Goal: Information Seeking & Learning: Stay updated

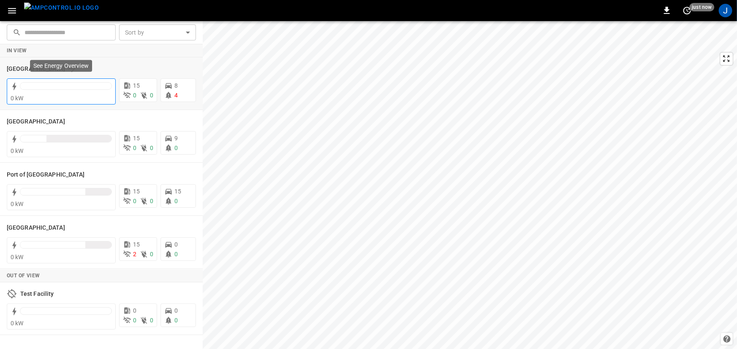
click at [76, 89] on div at bounding box center [66, 88] width 92 height 12
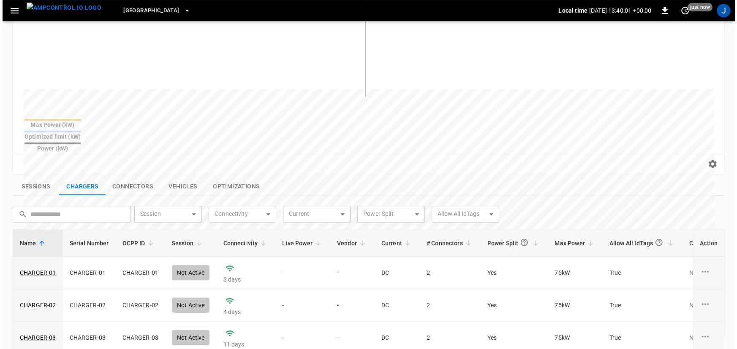
scroll to position [3, 0]
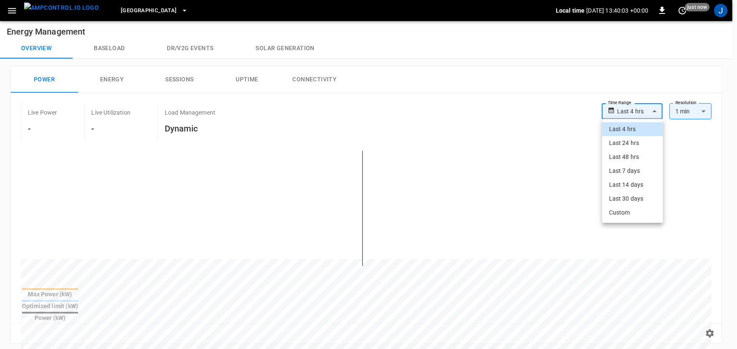
click at [628, 111] on body "**********" at bounding box center [368, 335] width 737 height 677
click at [618, 149] on li "Last 24 hrs" at bounding box center [632, 143] width 61 height 14
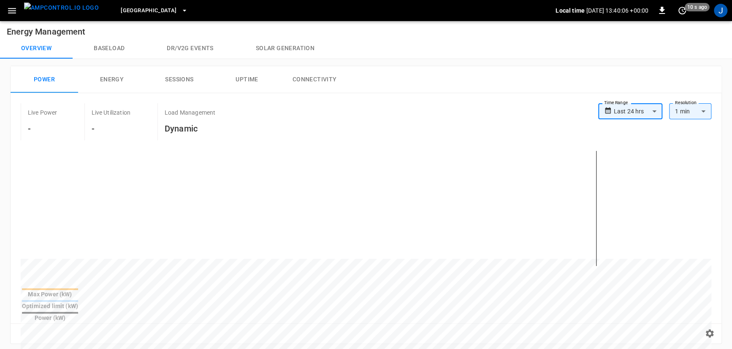
click at [617, 110] on body "**********" at bounding box center [366, 335] width 732 height 677
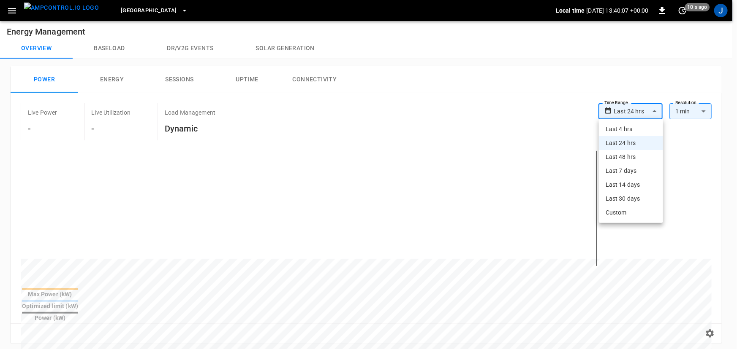
click at [617, 152] on li "Last 48 hrs" at bounding box center [631, 157] width 64 height 14
type input "**********"
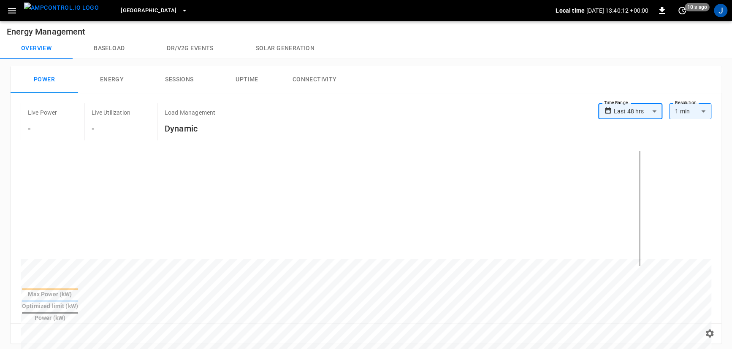
click at [626, 112] on body "**********" at bounding box center [366, 335] width 732 height 677
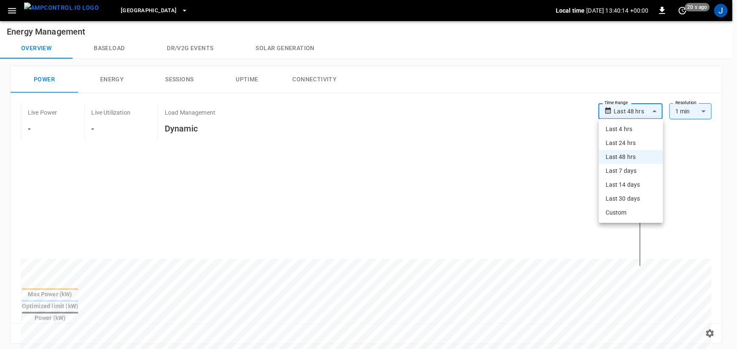
click at [64, 11] on div at bounding box center [368, 174] width 737 height 349
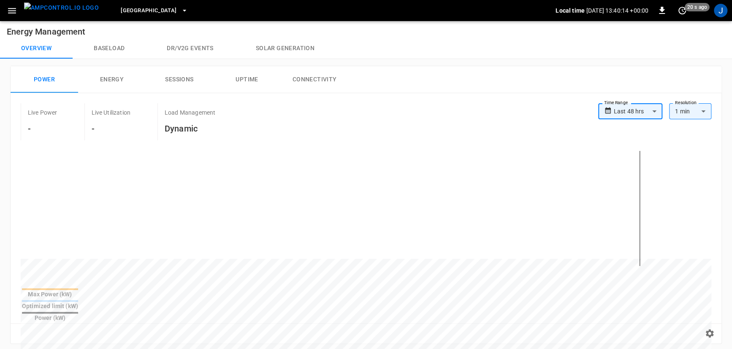
click at [14, 6] on icon "button" at bounding box center [12, 10] width 11 height 11
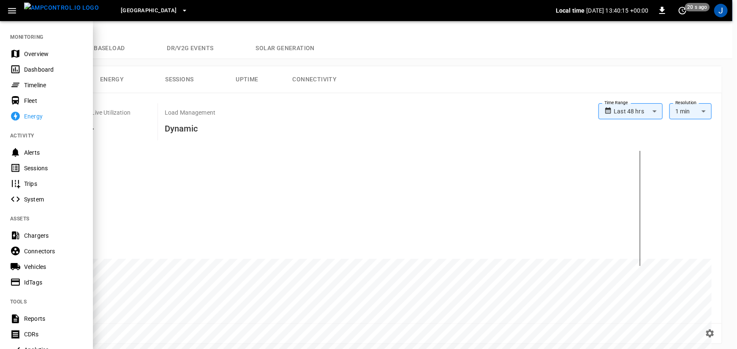
click at [65, 8] on img "menu" at bounding box center [61, 8] width 75 height 11
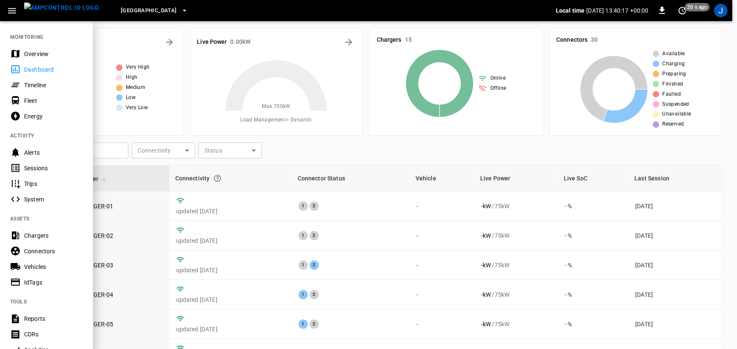
click at [217, 14] on div "[GEOGRAPHIC_DATA]" at bounding box center [331, 11] width 450 height 20
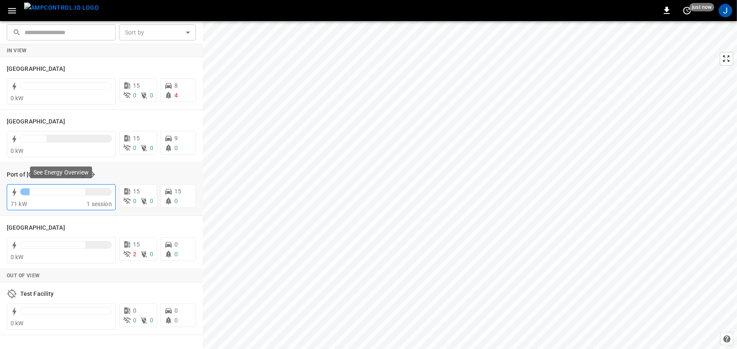
click at [40, 192] on div at bounding box center [52, 192] width 65 height 7
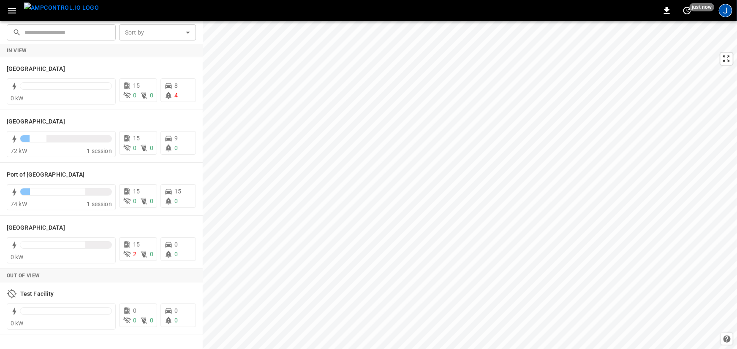
click at [724, 11] on div "J" at bounding box center [725, 11] width 14 height 14
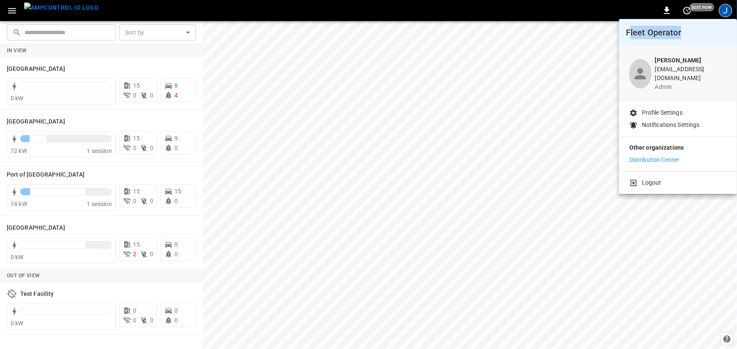
drag, startPoint x: 630, startPoint y: 30, endPoint x: 717, endPoint y: 31, distance: 87.0
click at [717, 31] on h6 "Fleet Operator" at bounding box center [678, 33] width 104 height 14
click at [571, 7] on div at bounding box center [368, 174] width 737 height 349
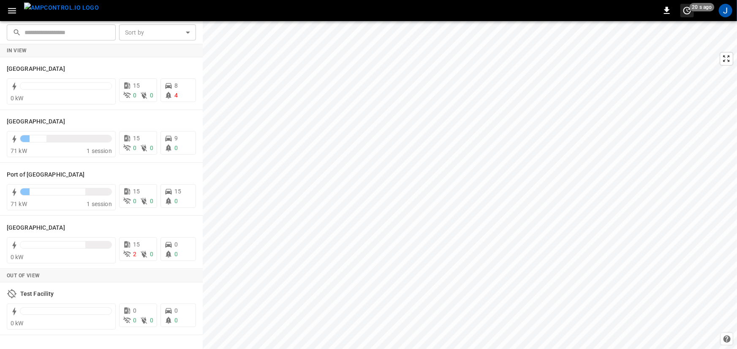
click at [682, 12] on icon "set refresh interval" at bounding box center [687, 10] width 10 height 10
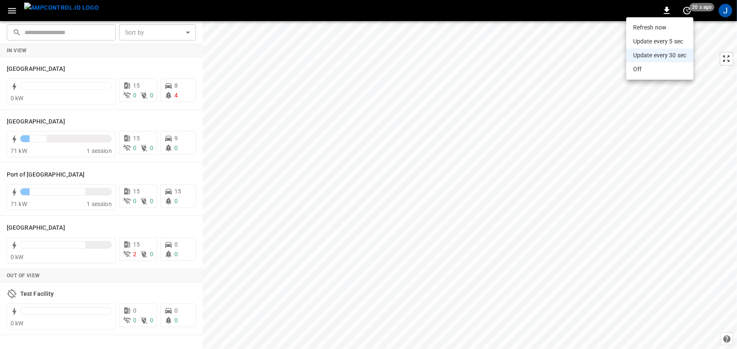
click at [681, 27] on li "Refresh now" at bounding box center [659, 28] width 67 height 14
click at [639, 25] on li "Refresh now" at bounding box center [659, 28] width 67 height 14
click at [610, 10] on div at bounding box center [368, 174] width 737 height 349
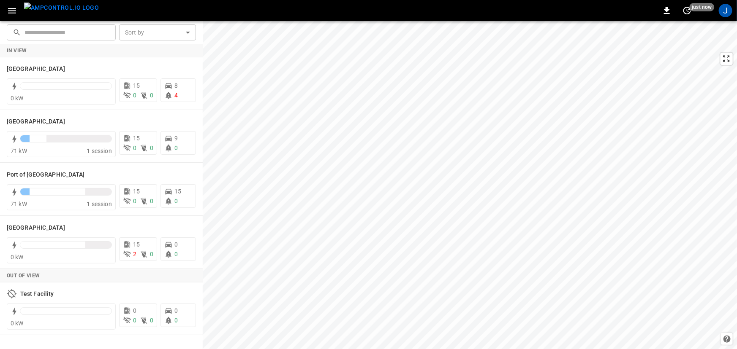
scroll to position [68, 0]
